Goal: Task Accomplishment & Management: Manage account settings

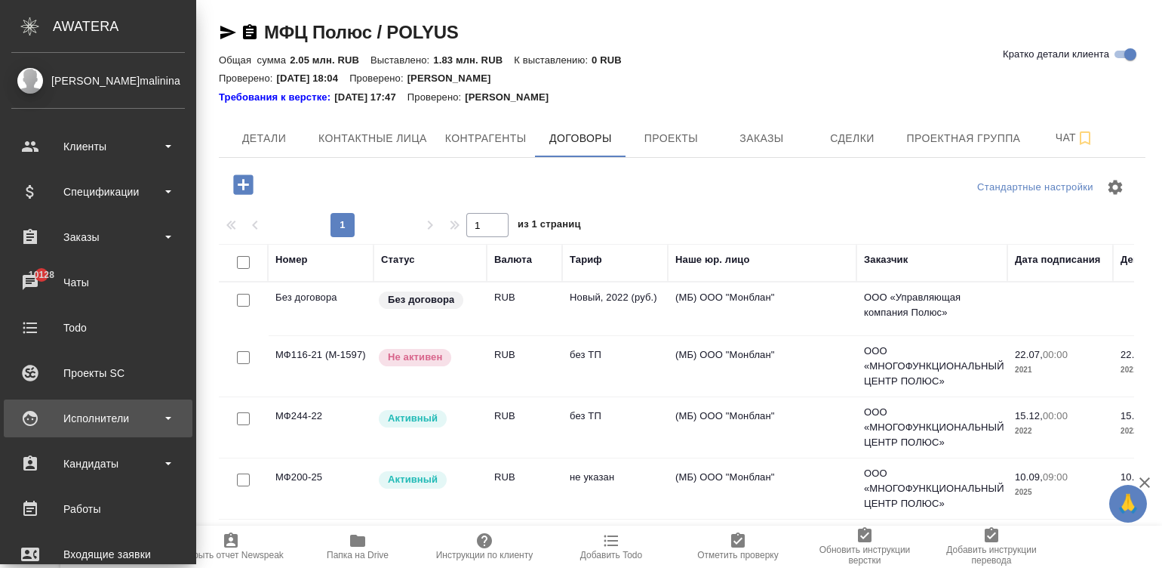
click at [85, 414] on div "Исполнители" at bounding box center [98, 418] width 174 height 23
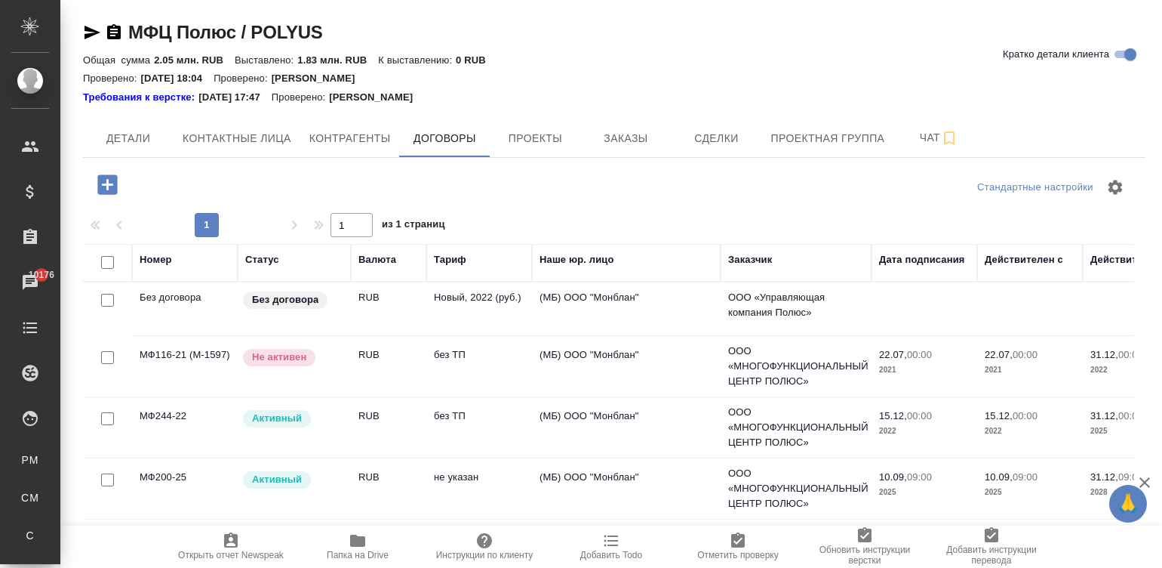
click at [491, 421] on td "без ТП" at bounding box center [479, 427] width 106 height 53
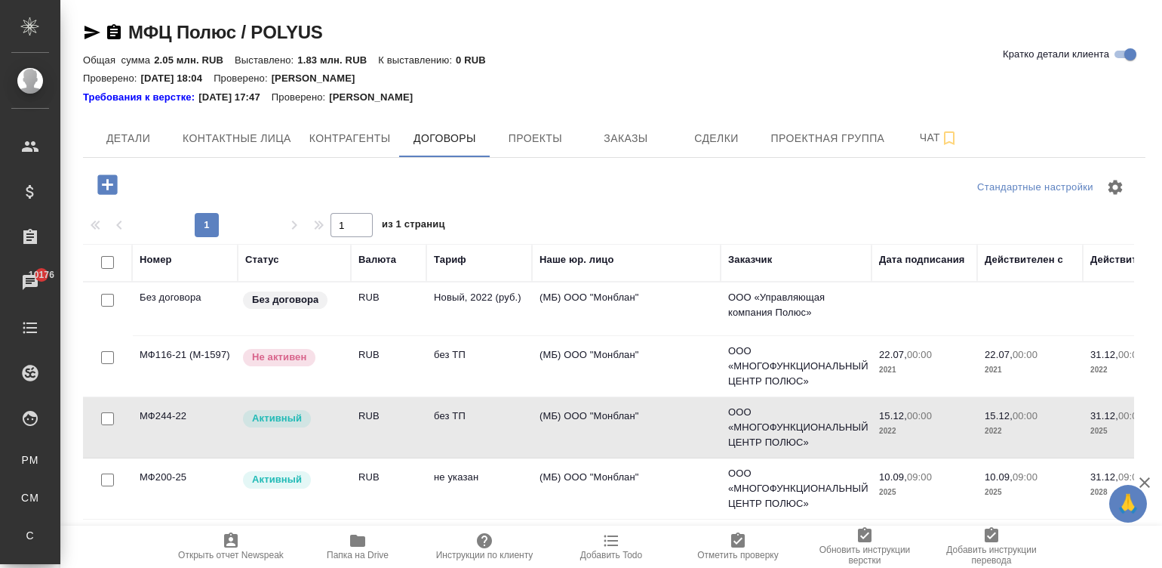
click at [491, 421] on td "без ТП" at bounding box center [479, 427] width 106 height 53
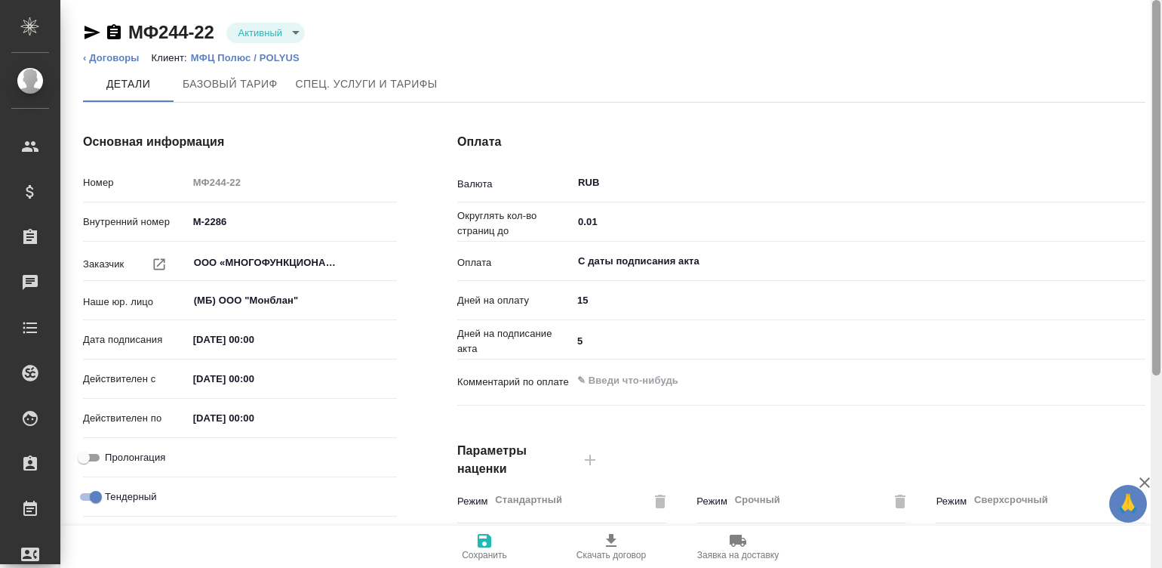
scroll to position [458, 0]
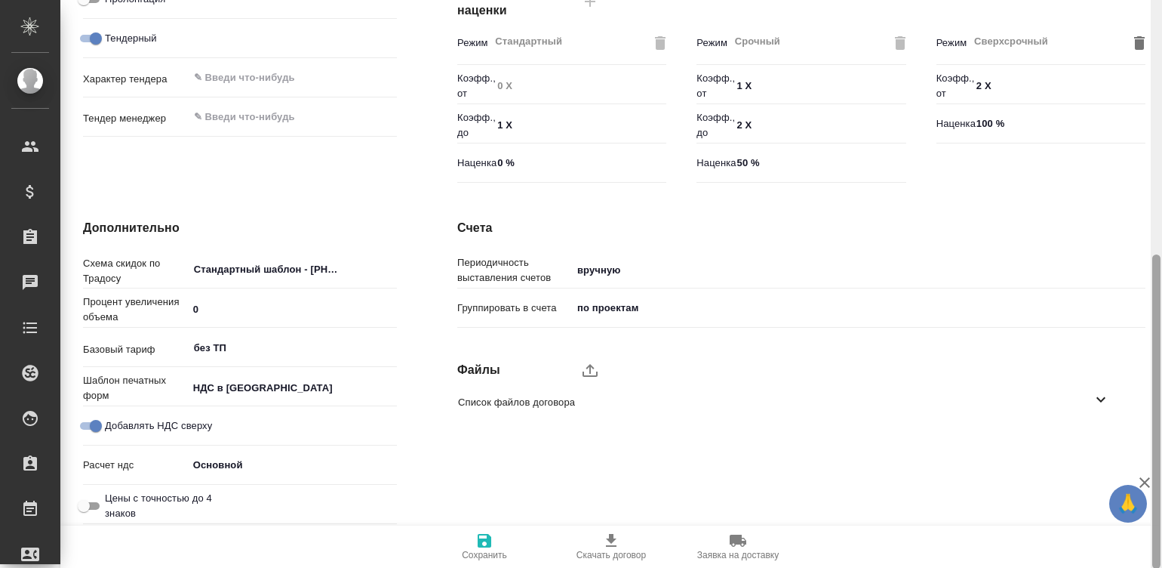
click at [1157, 418] on div at bounding box center [1156, 284] width 11 height 568
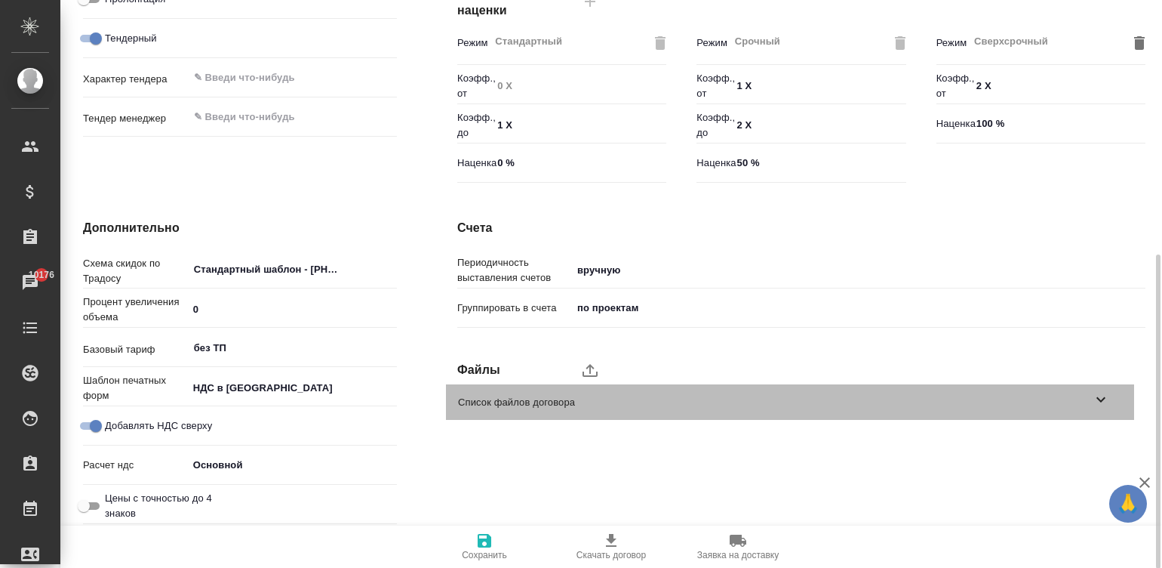
click at [945, 411] on div "Список файлов договора" at bounding box center [790, 401] width 688 height 35
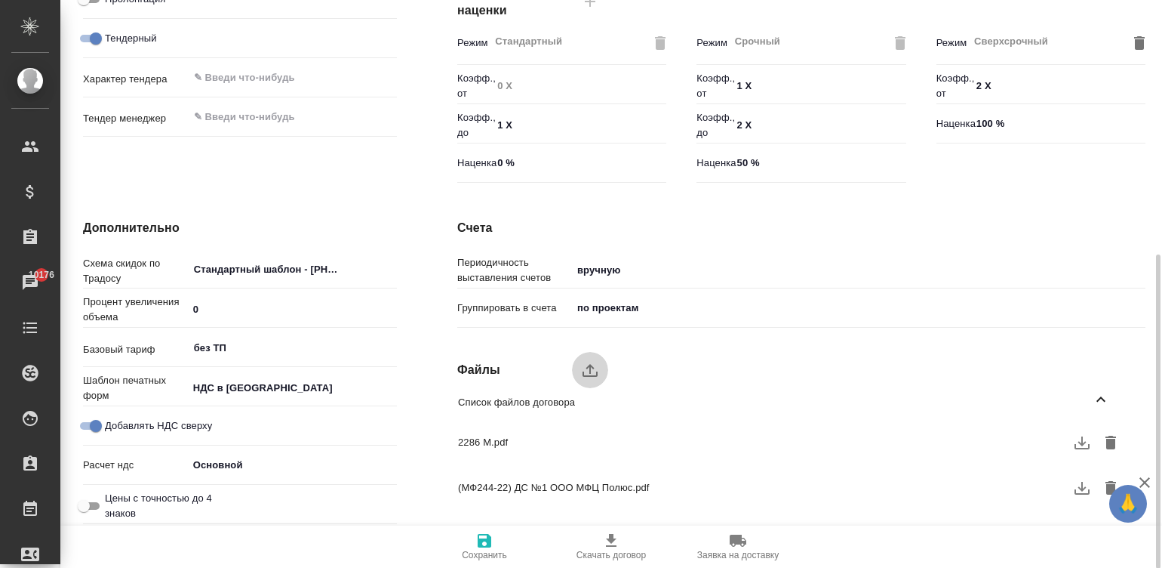
click at [589, 367] on icon "upload" at bounding box center [590, 370] width 18 height 18
click at [0, 0] on input "upload" at bounding box center [0, 0] width 0 height 0
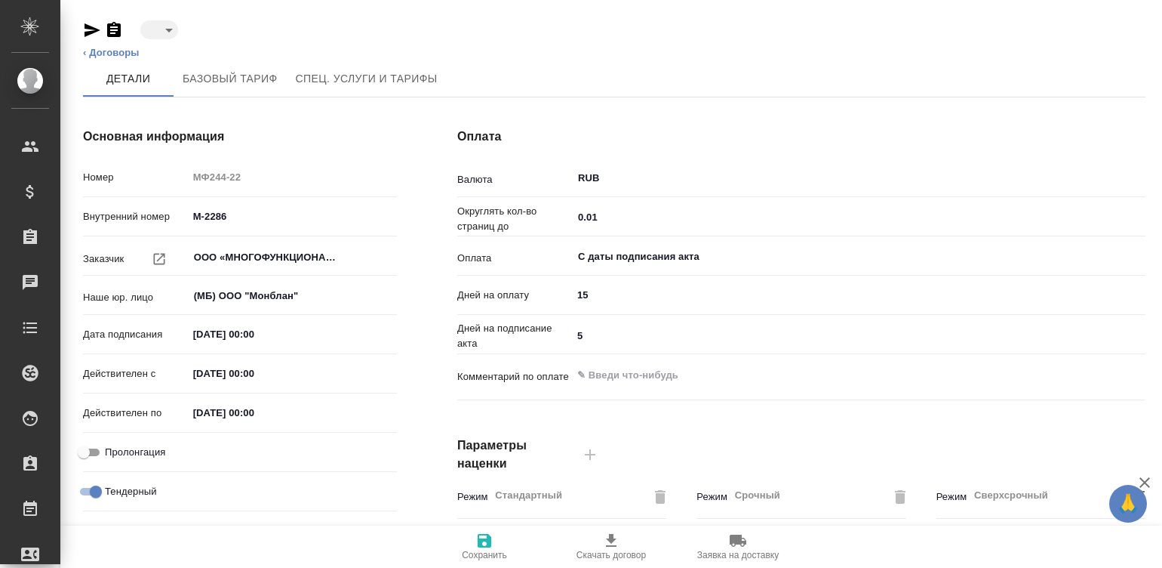
type input "active"
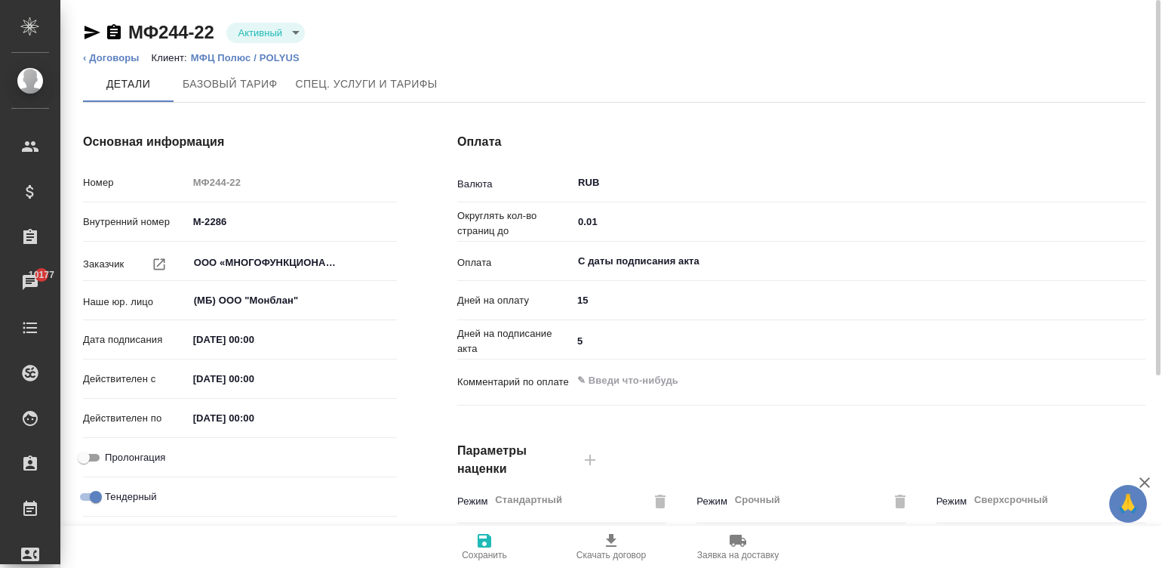
click at [1149, 436] on div "Оплата Валюта RUB ​ Округлять кол-во страниц до 0.01 ​ Оплата С даты подписания…" at bounding box center [801, 390] width 749 height 574
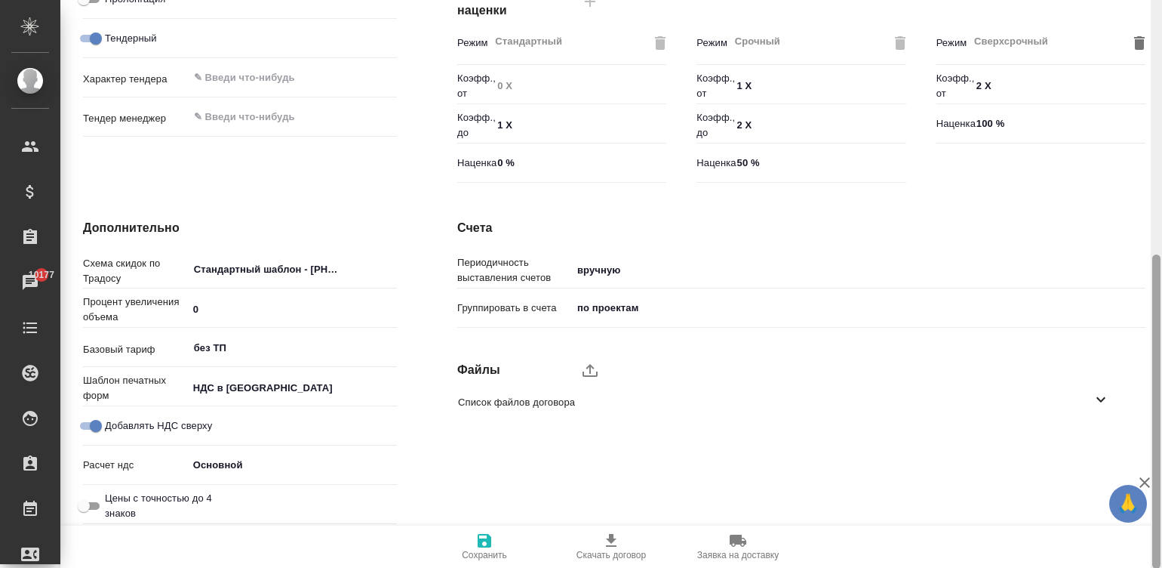
click at [1156, 457] on div at bounding box center [1156, 284] width 11 height 568
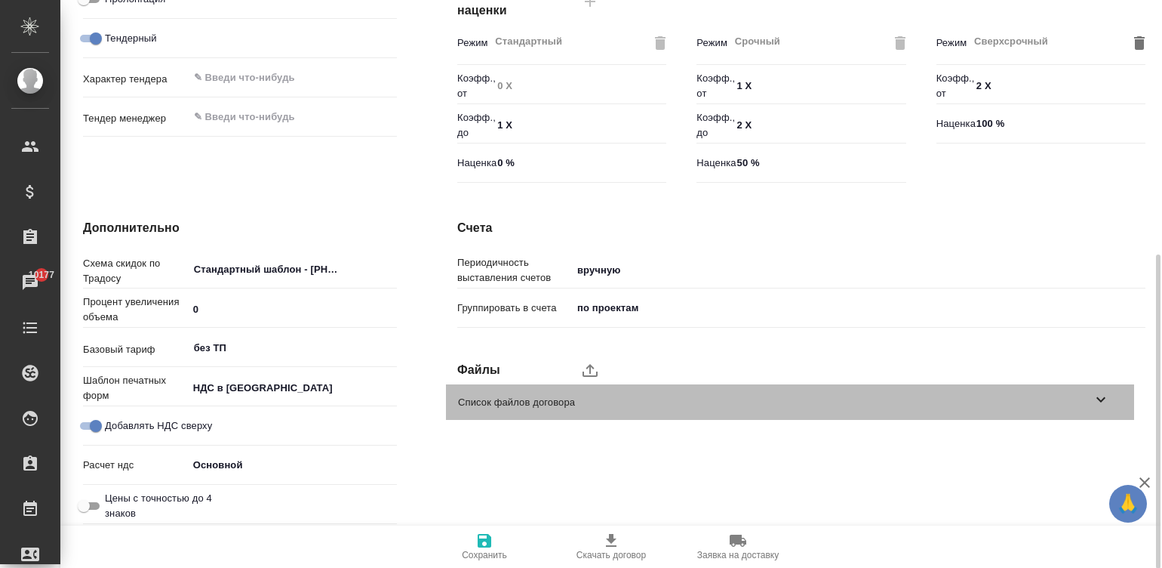
click at [679, 401] on span "Список файлов договора" at bounding box center [775, 402] width 634 height 15
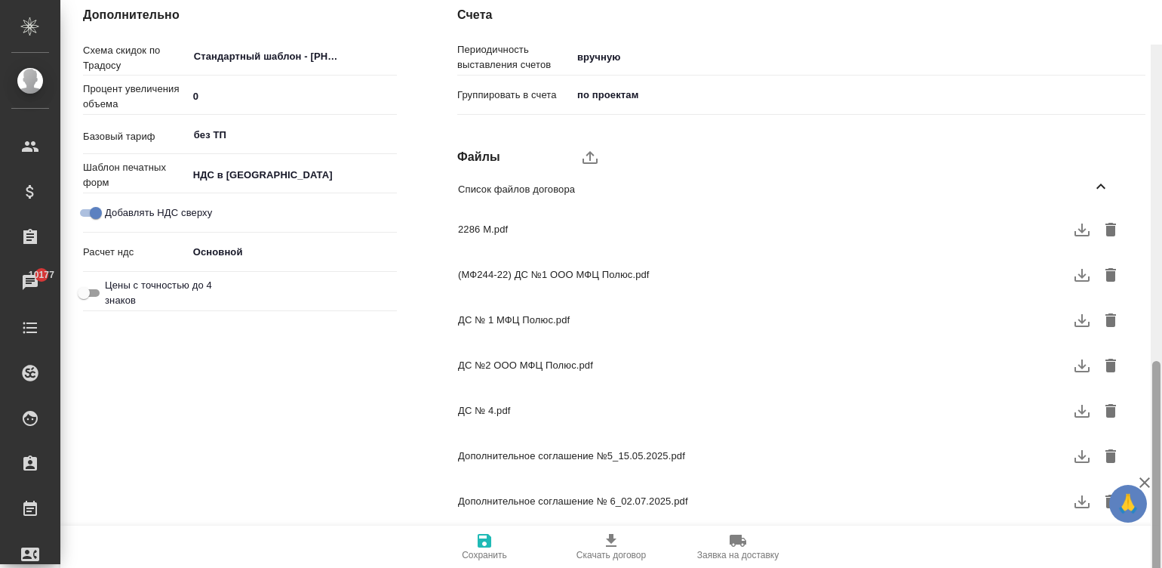
scroll to position [716, 0]
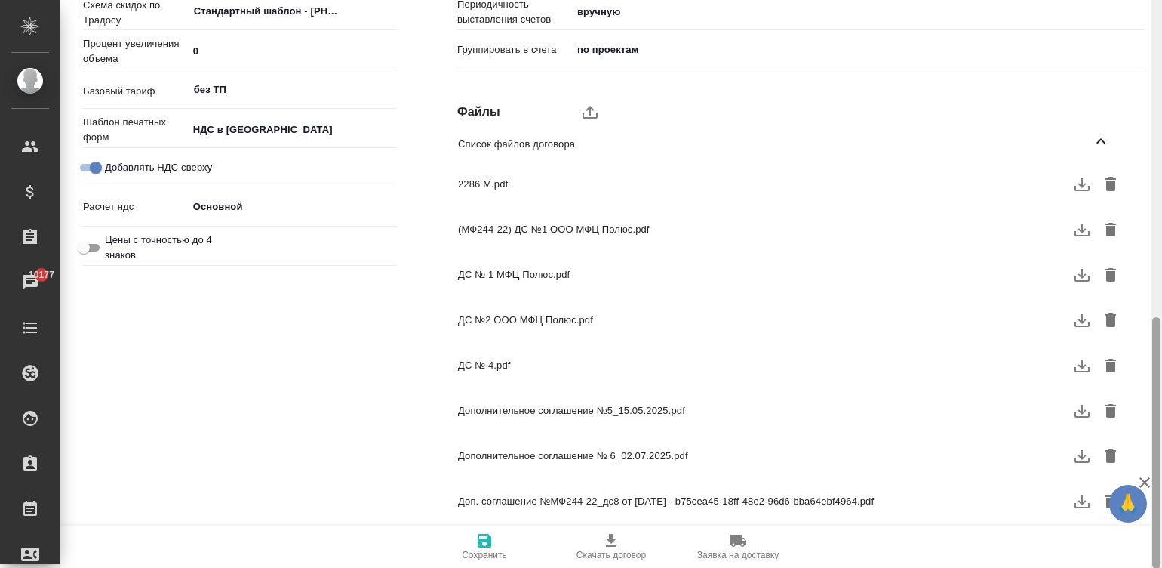
drag, startPoint x: 1159, startPoint y: 302, endPoint x: 1183, endPoint y: 468, distance: 167.9
click at [1162, 468] on html "🙏 .cls-1 fill:#fff; AWATERA Малинина Мария m.malinina Клиенты Спецификации Зака…" at bounding box center [581, 284] width 1162 height 568
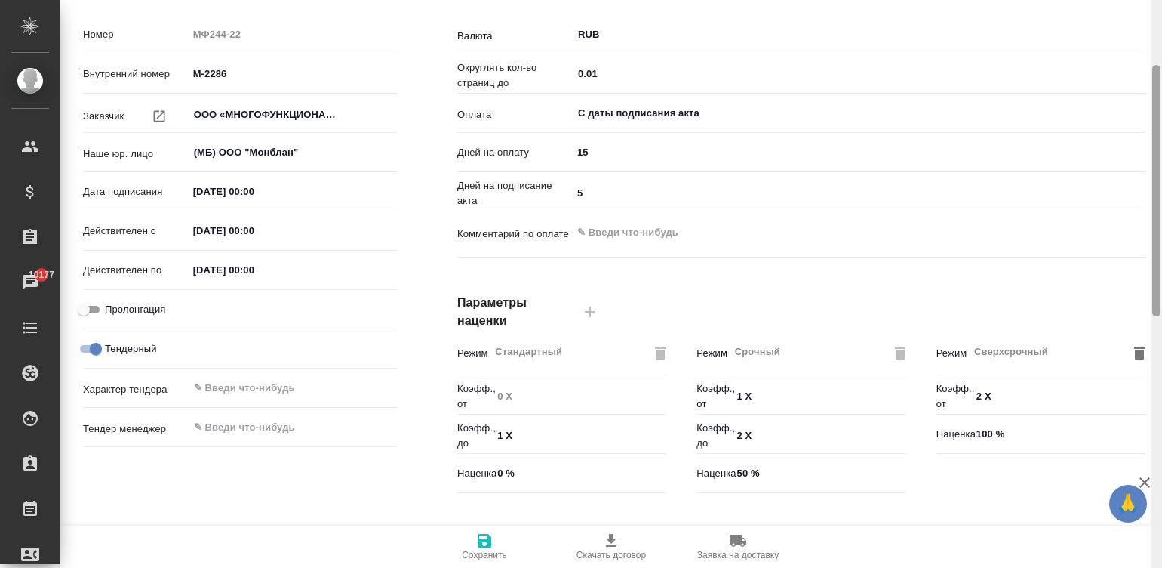
click at [1151, 23] on div at bounding box center [1156, 284] width 11 height 568
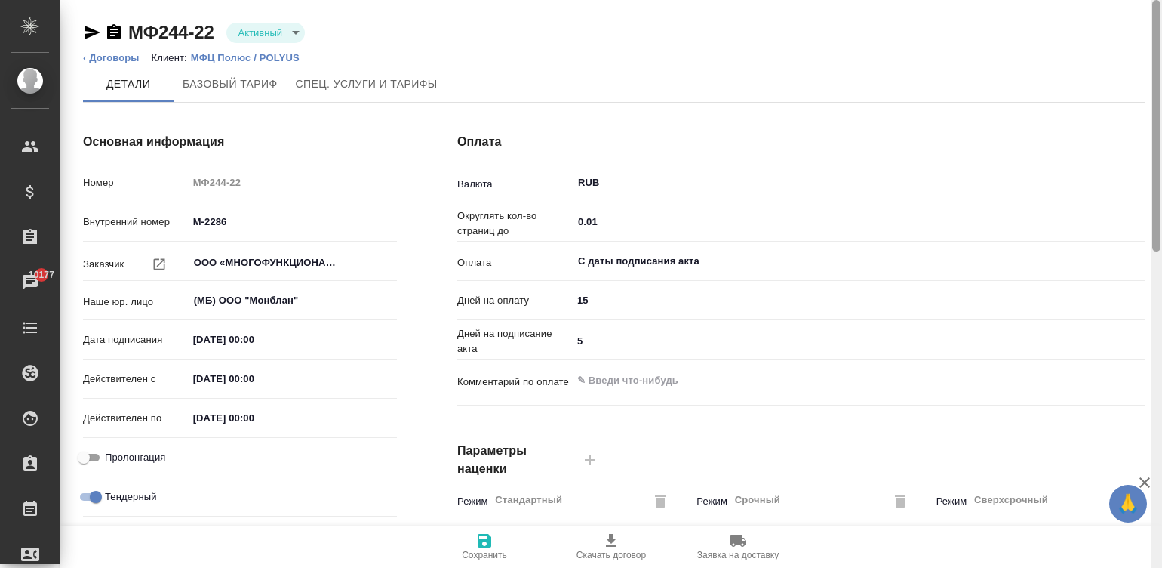
click at [1151, 23] on div at bounding box center [1156, 284] width 11 height 568
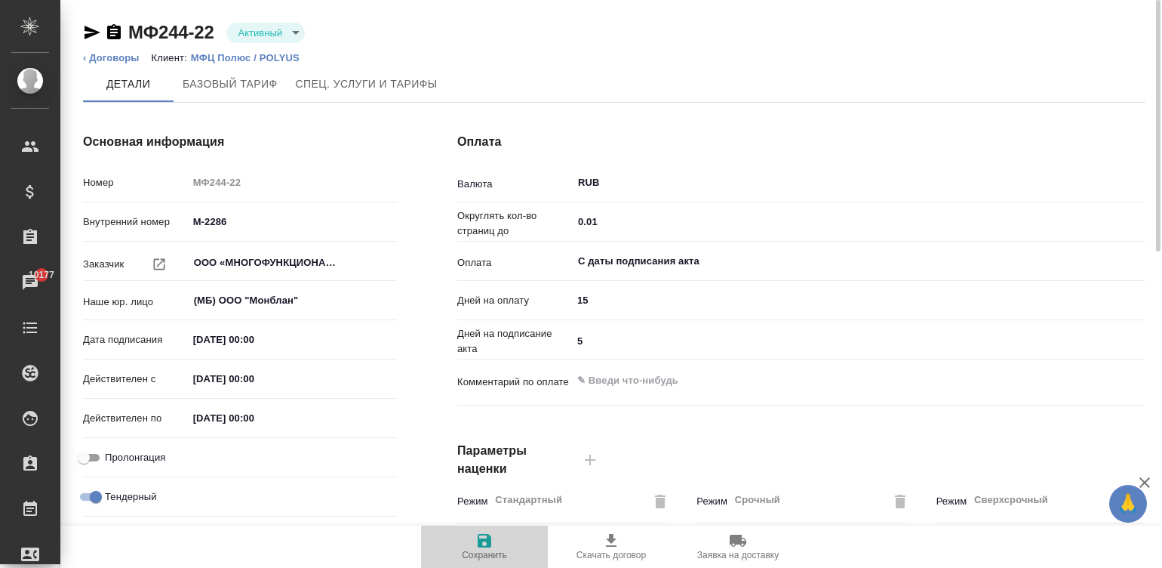
click at [502, 555] on span "Сохранить" at bounding box center [484, 554] width 45 height 11
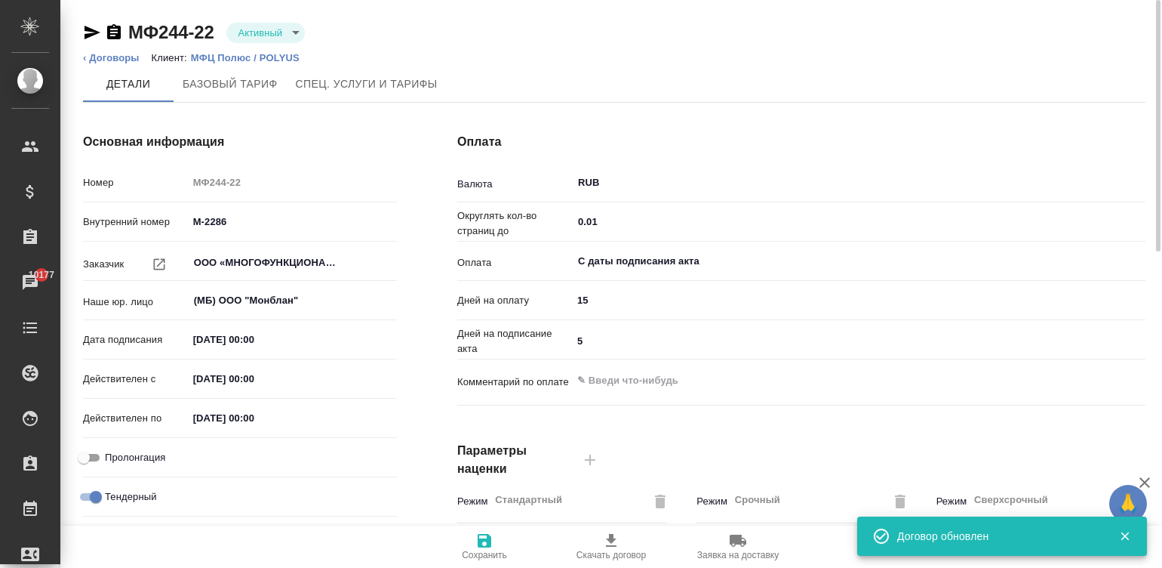
type input "без ТП"
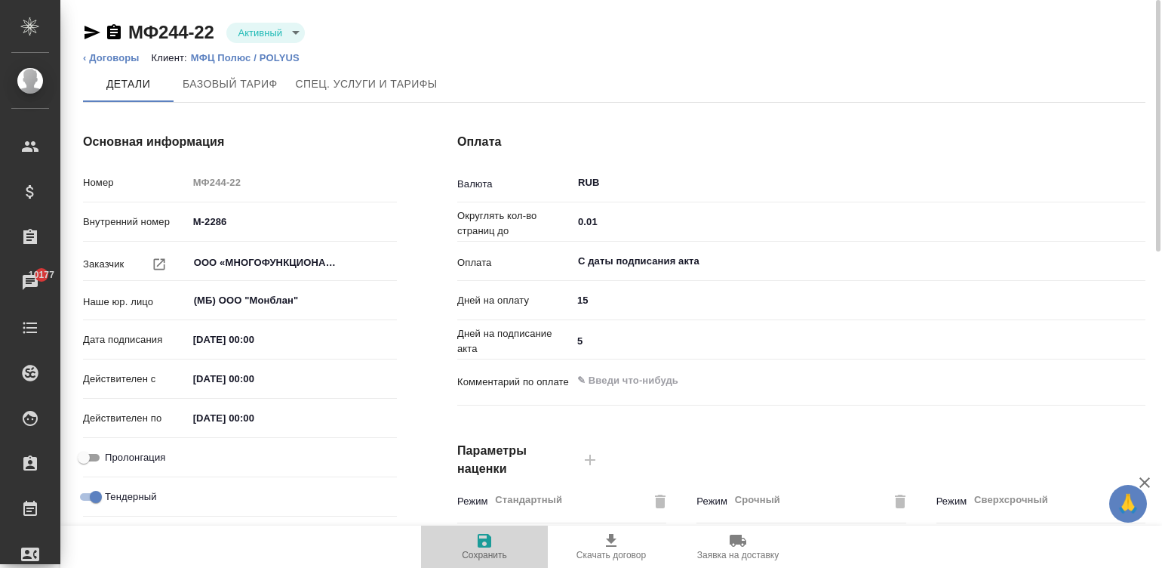
click at [497, 552] on span "Сохранить" at bounding box center [484, 554] width 45 height 11
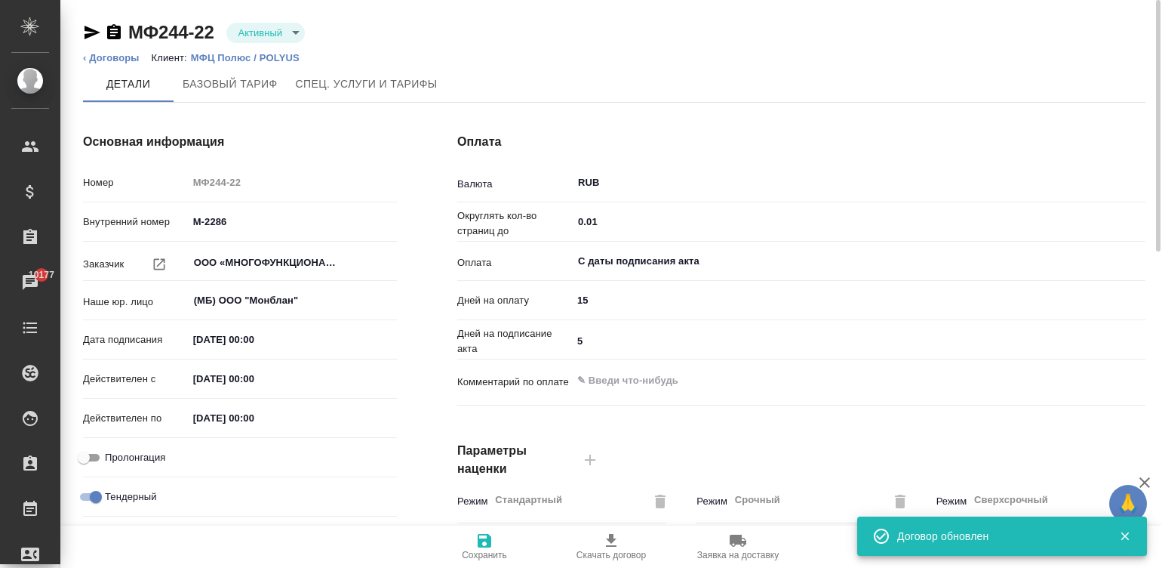
type input "без ТП"
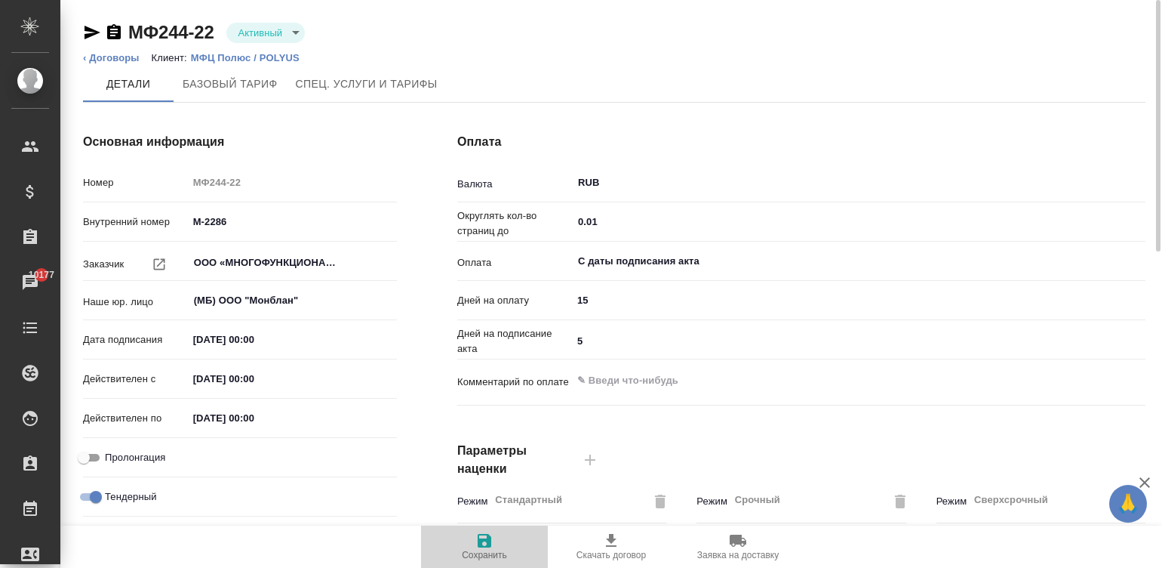
click at [497, 555] on span "Сохранить" at bounding box center [484, 554] width 45 height 11
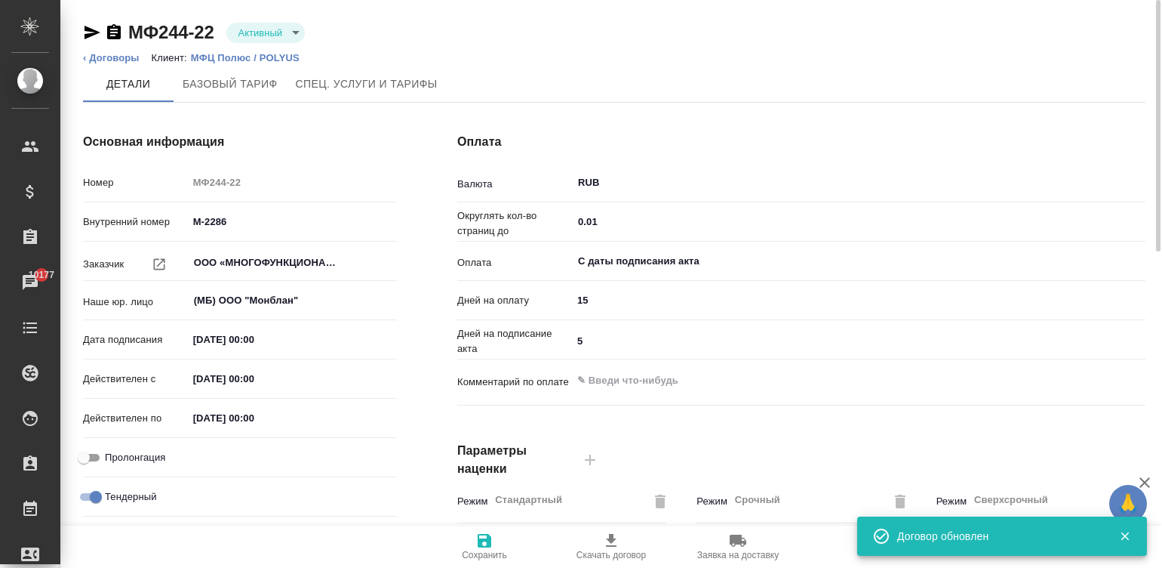
type input "без ТП"
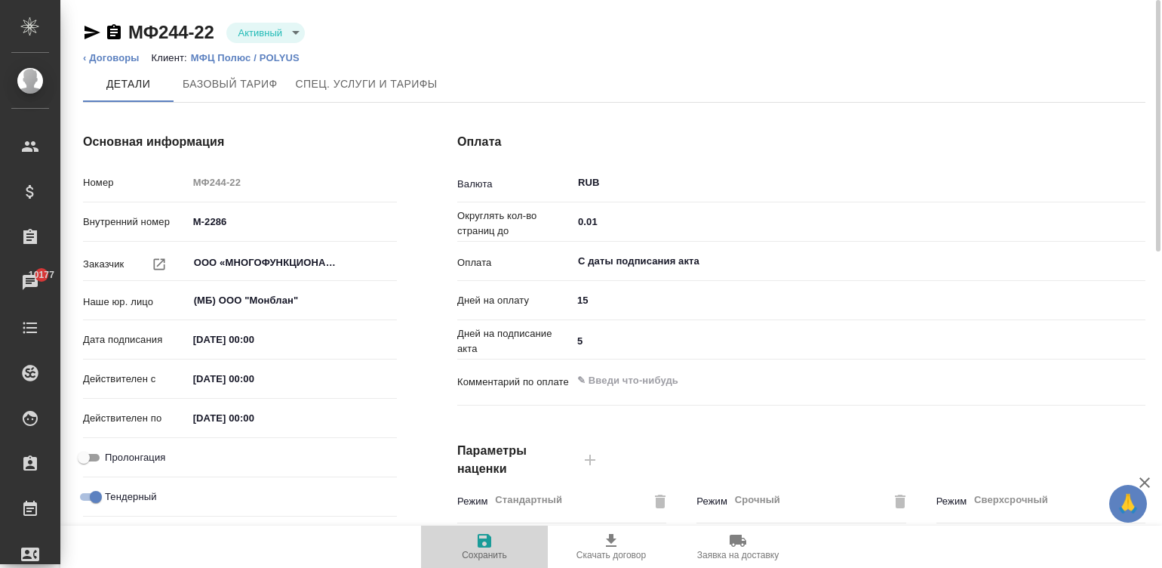
click at [482, 543] on icon "button" at bounding box center [485, 541] width 14 height 14
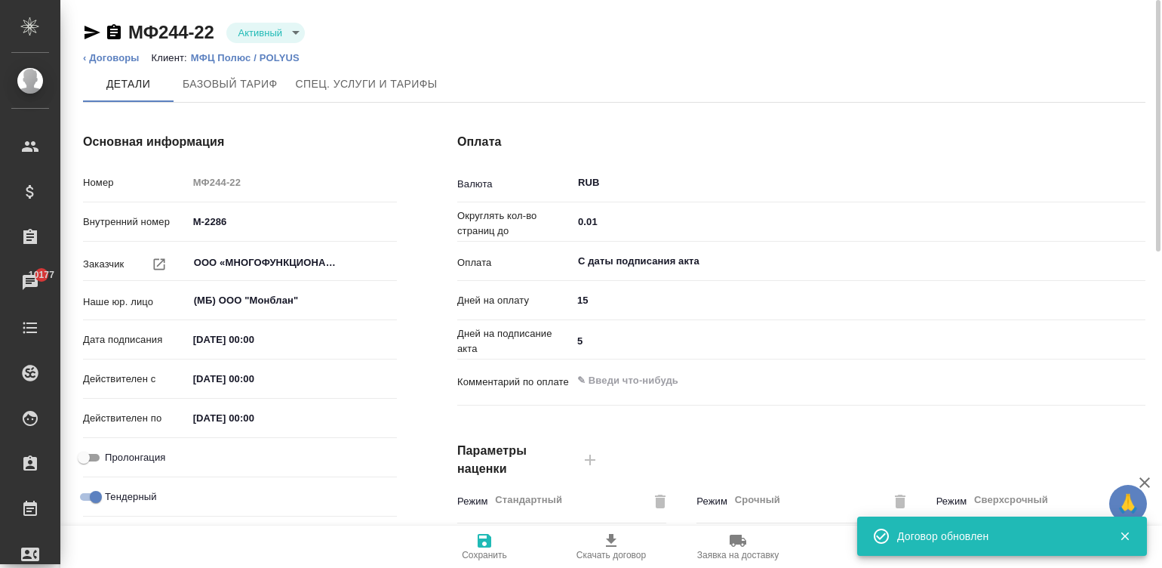
type input "без ТП"
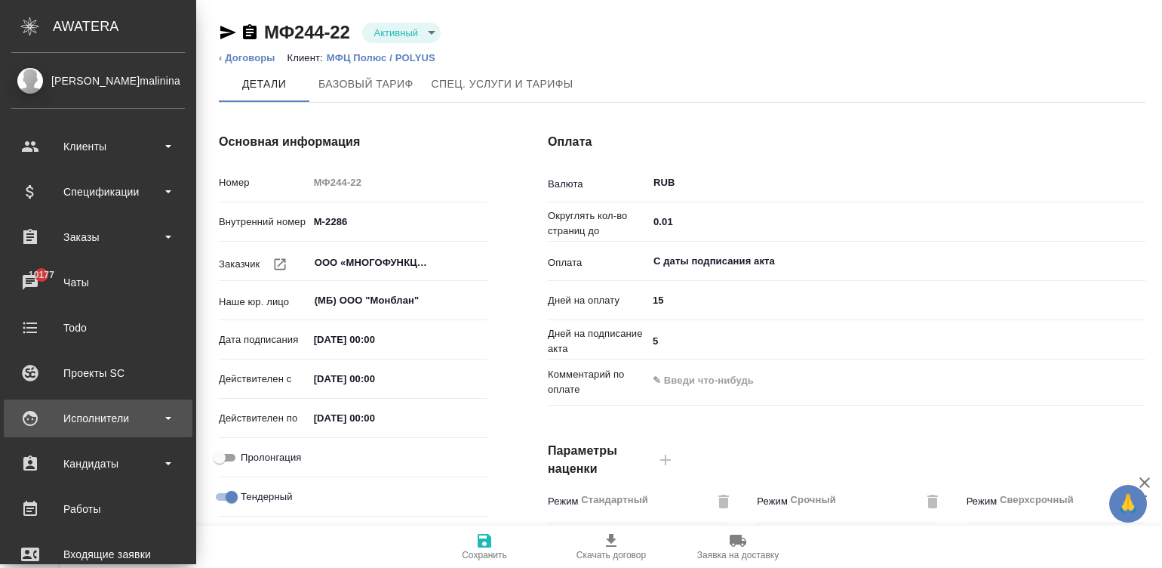
click at [27, 405] on div "Исполнители" at bounding box center [98, 418] width 189 height 38
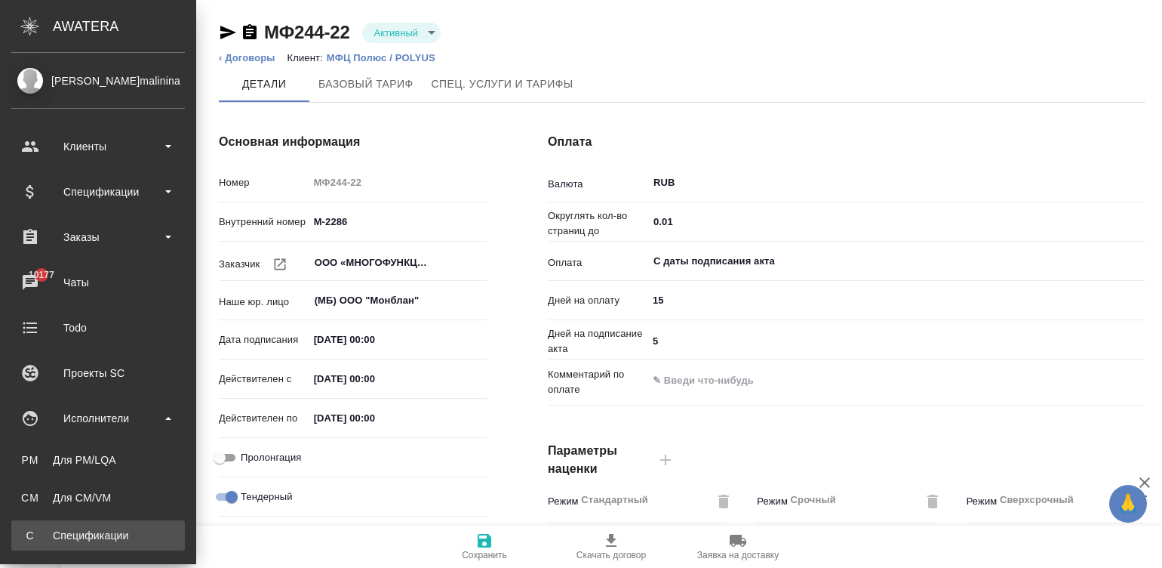
click at [108, 523] on div ".cls-1 fill:#fff; AWATERA Малинина Мария m.malinina Клиенты Спецификации Заказы…" at bounding box center [581, 284] width 1162 height 568
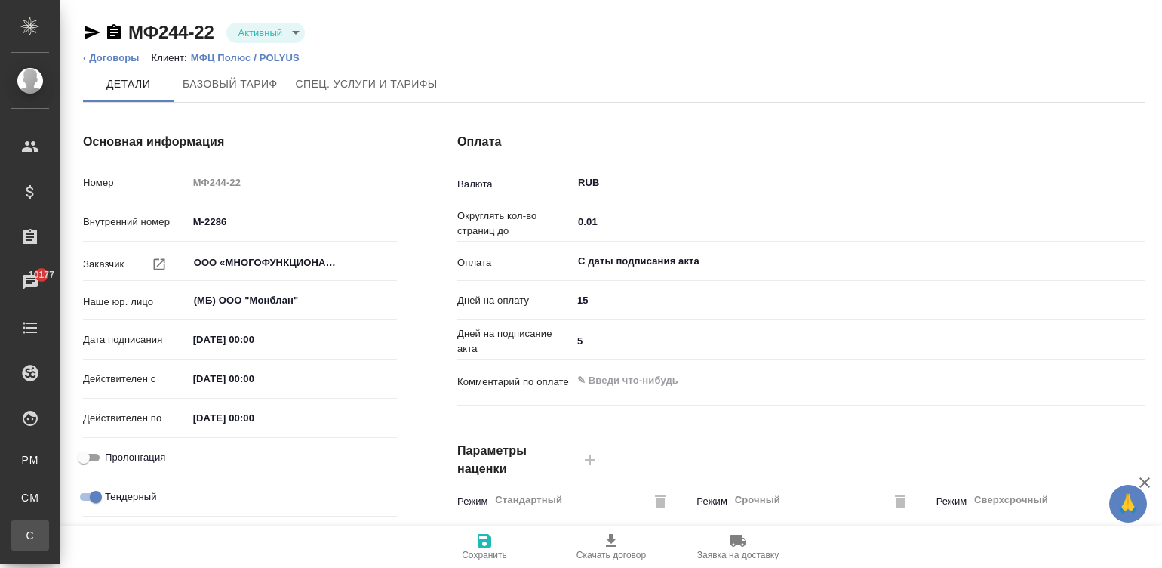
type textarea "x"
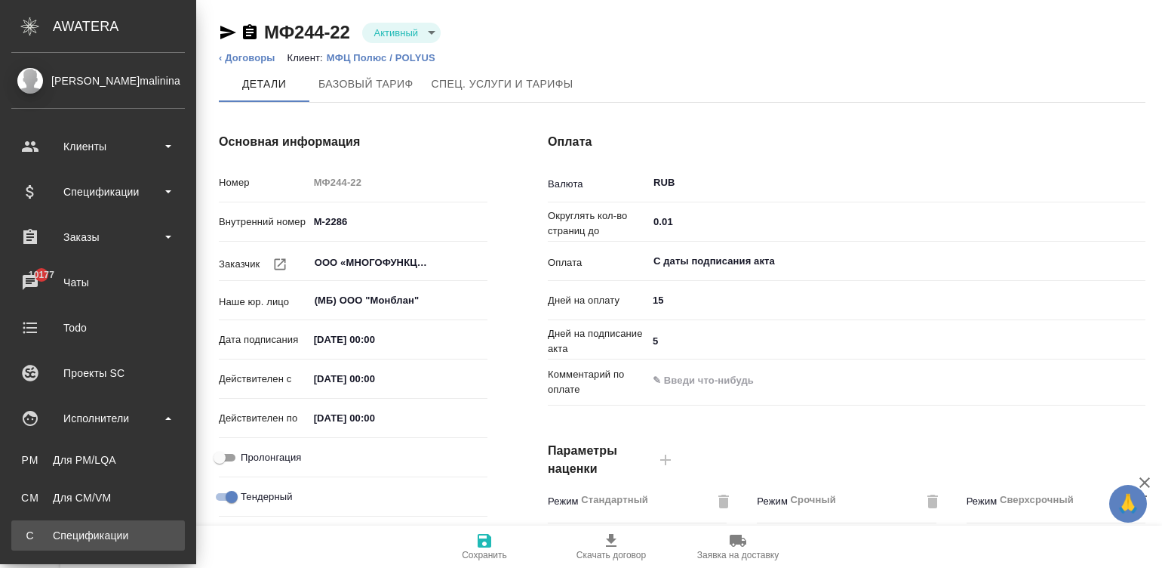
click at [26, 536] on div "Спецификации" at bounding box center [98, 535] width 158 height 15
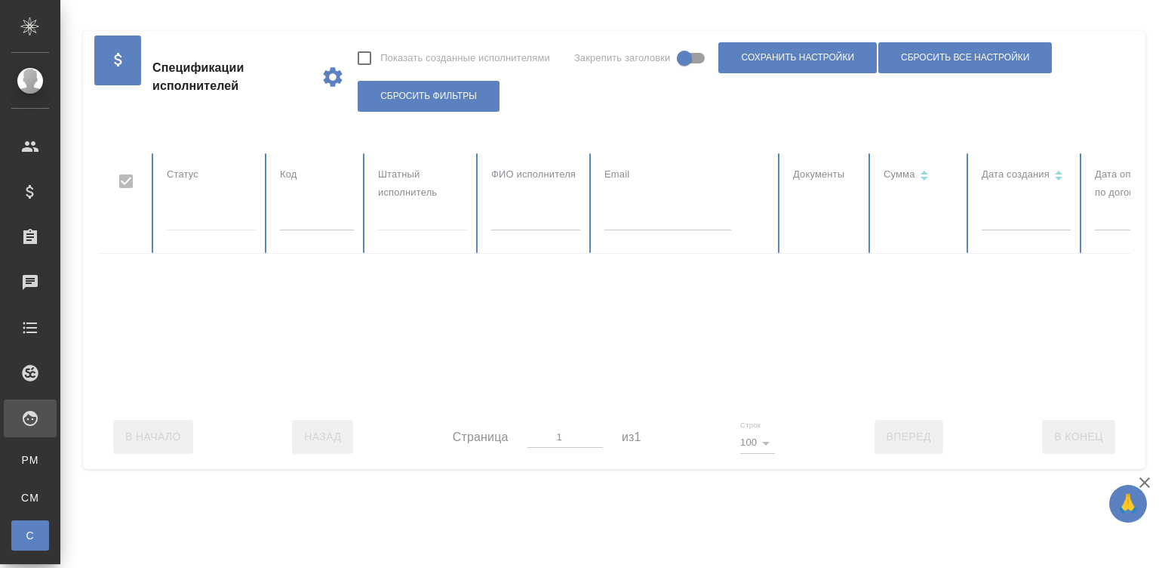
click at [636, 219] on input "text" at bounding box center [668, 219] width 127 height 21
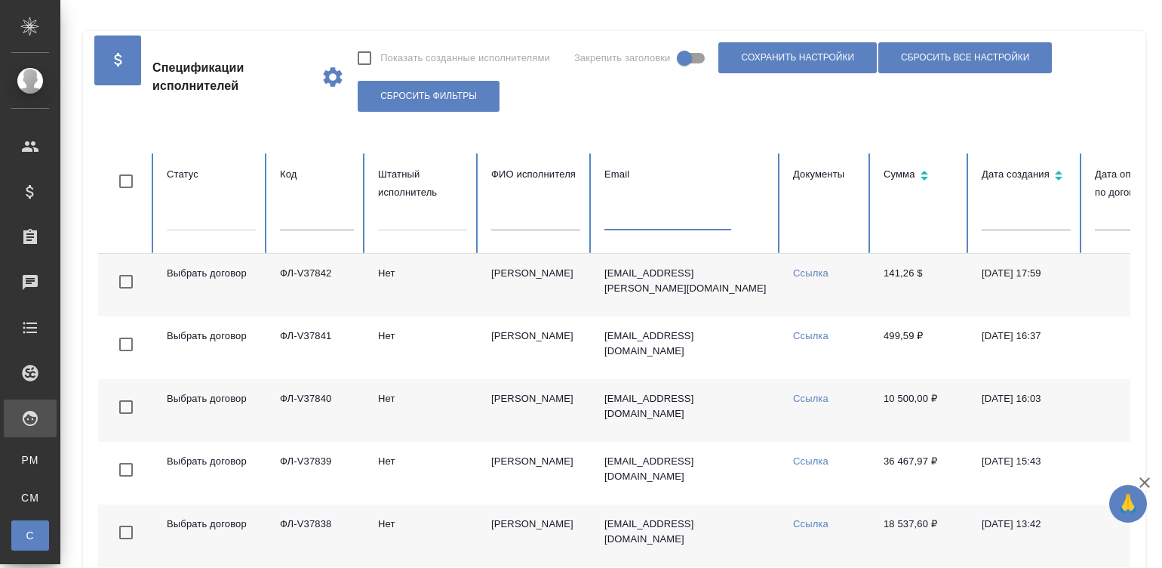
checkbox input "false"
paste input "mm_bb-2017@mail.ru"
type input "mm_bb-2017@mail.ru"
click at [691, 289] on td "mm_bb-2017@mail.ru" at bounding box center [686, 285] width 189 height 63
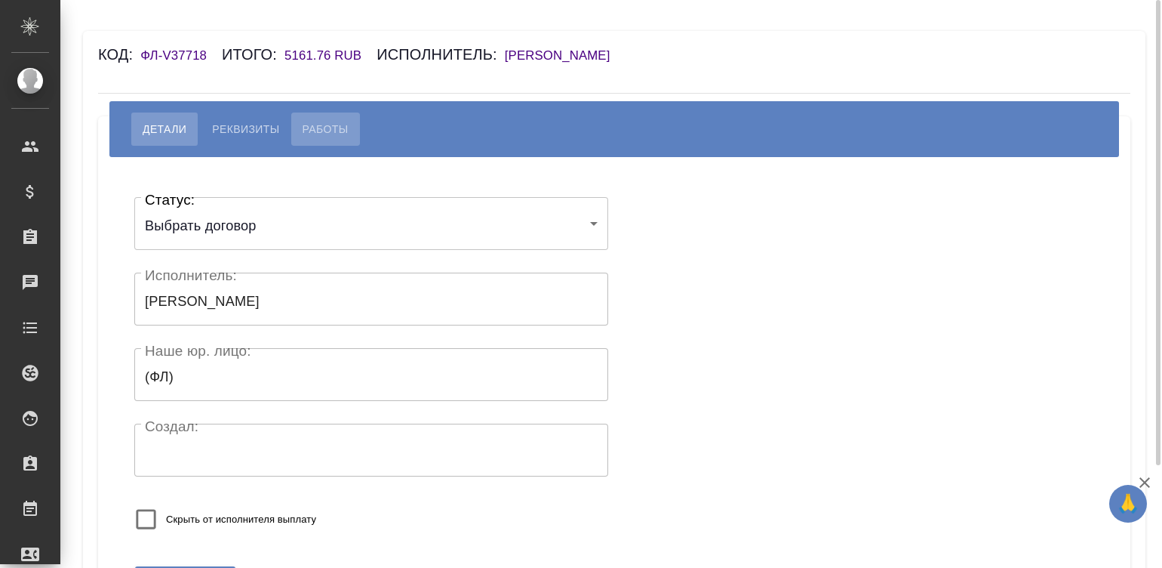
click at [347, 131] on span "Работы" at bounding box center [326, 129] width 46 height 18
select select "10"
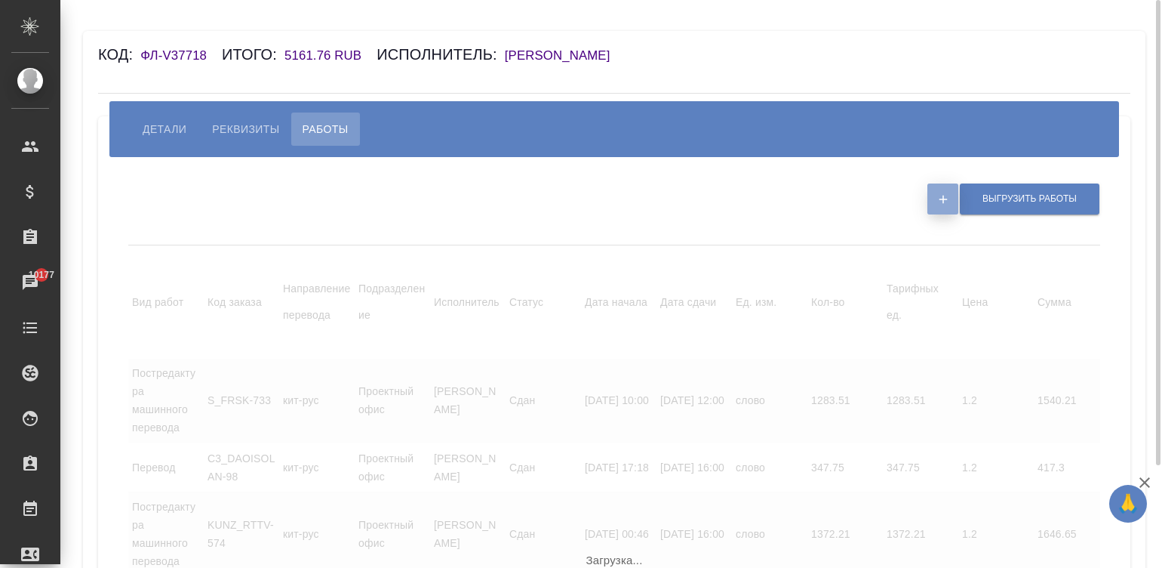
click at [941, 204] on icon "button" at bounding box center [944, 199] width 14 height 14
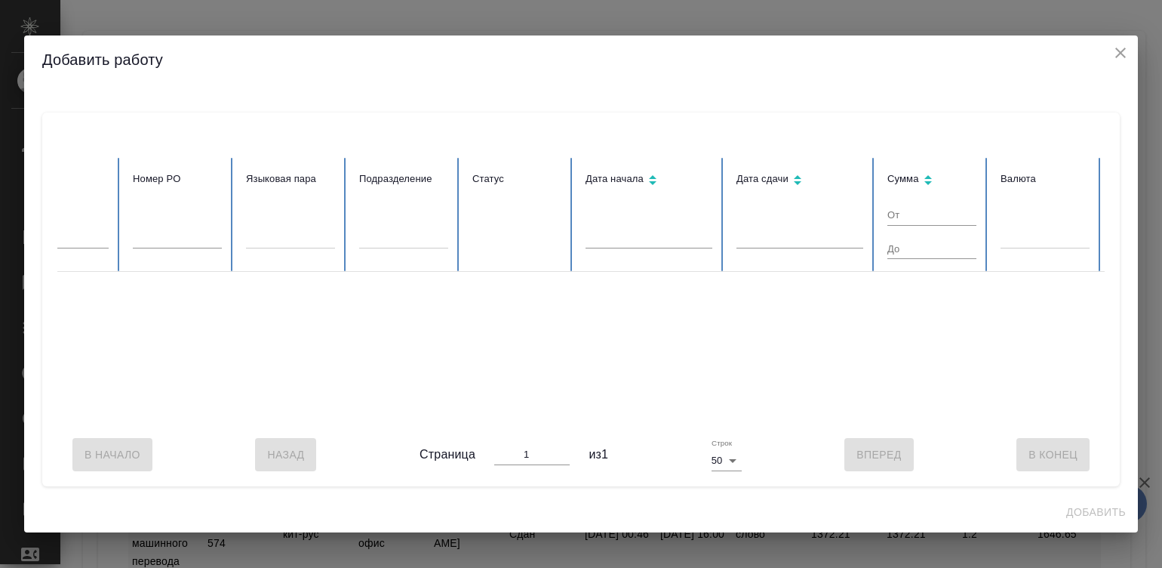
scroll to position [0, 374]
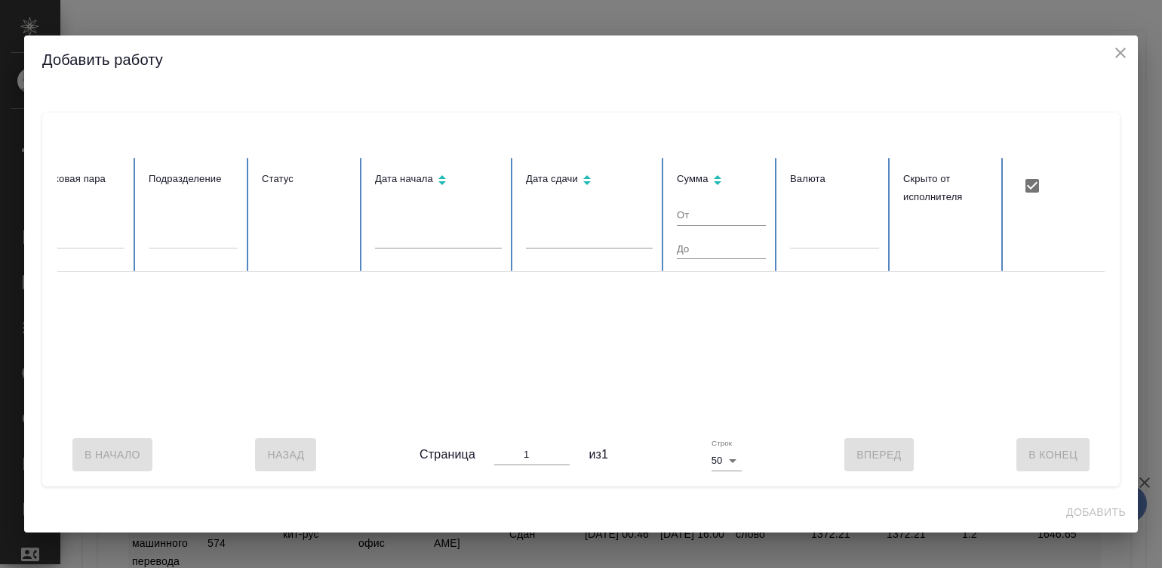
click at [1109, 38] on div "Добавить работу" at bounding box center [581, 59] width 1114 height 48
click at [1117, 47] on icon "close" at bounding box center [1121, 53] width 18 height 18
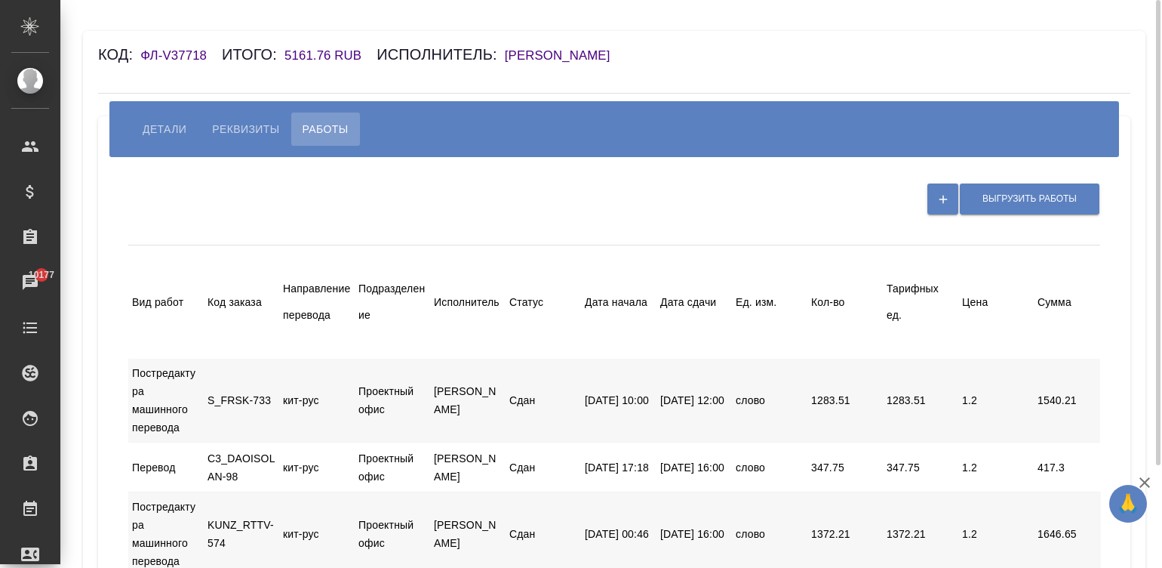
click at [568, 54] on h6 "Капустина Марина Юрьевна" at bounding box center [565, 55] width 121 height 14
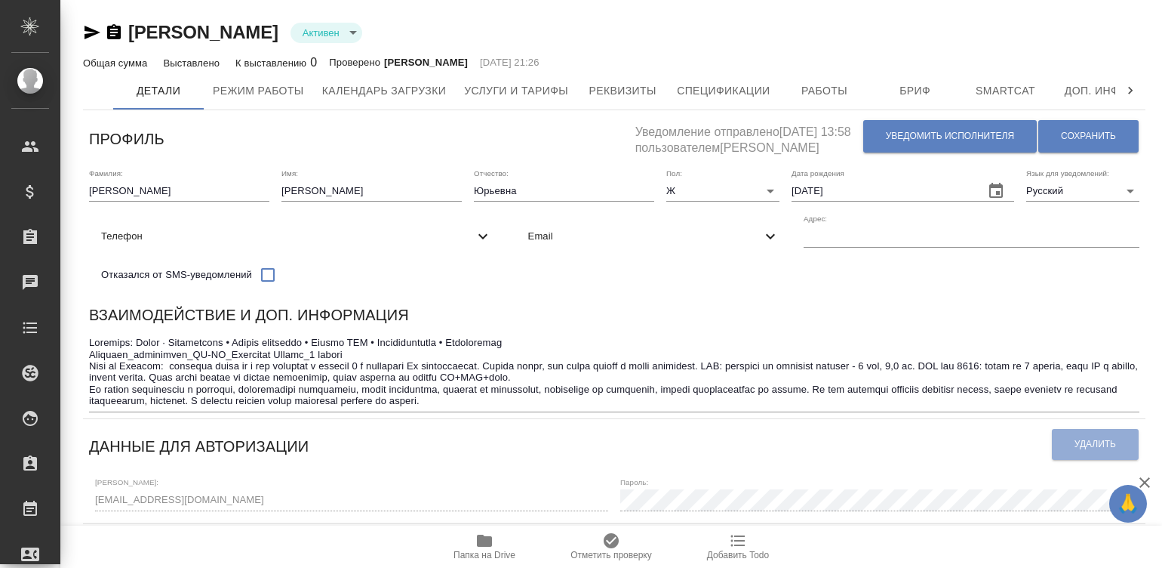
type input "active"
type input "Валеев Динар"
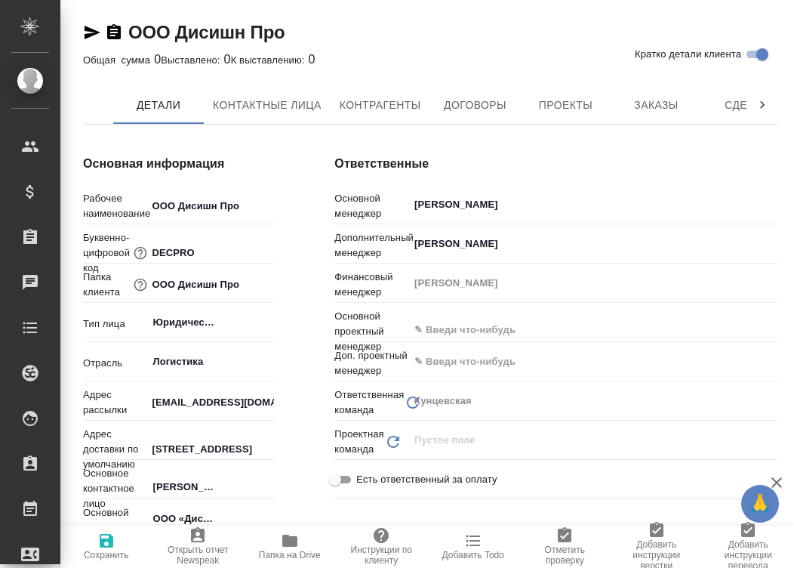
type textarea "x"
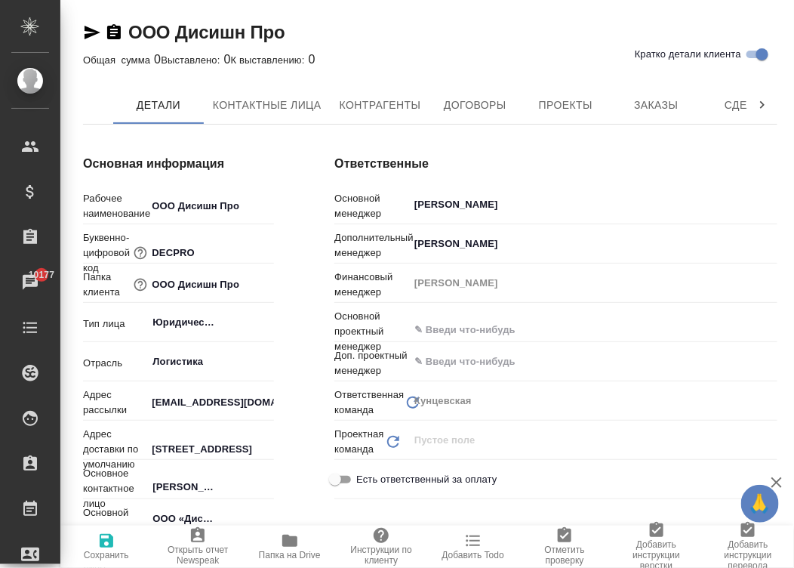
type textarea "x"
click at [388, 93] on button "Контрагенты" at bounding box center [381, 105] width 100 height 38
